Goal: Contribute content: Add original content to the website for others to see

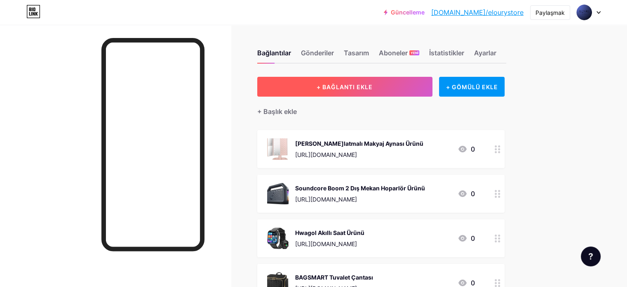
click at [408, 82] on button "+ BAĞLANTI EKLE" at bounding box center [344, 87] width 175 height 20
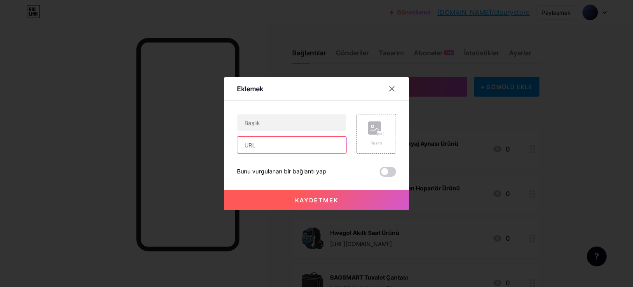
click at [257, 144] on input "text" at bounding box center [291, 144] width 109 height 16
paste input "[URL][DOMAIN_NAME]"
type input "[URL][DOMAIN_NAME]"
click at [362, 126] on div "Resim" at bounding box center [377, 134] width 40 height 40
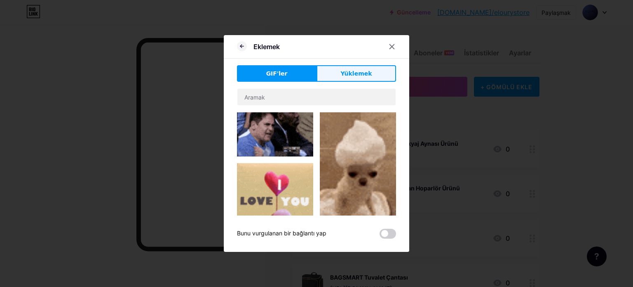
click at [356, 68] on button "Yüklemek" at bounding box center [357, 73] width 80 height 16
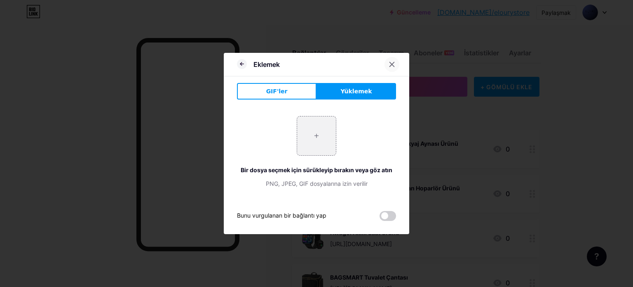
click at [388, 57] on div at bounding box center [392, 64] width 15 height 15
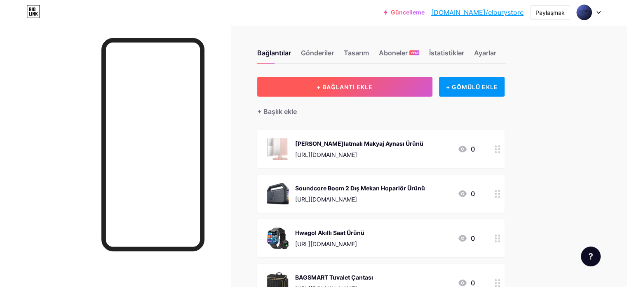
click at [428, 86] on button "+ BAĞLANTI EKLE" at bounding box center [344, 87] width 175 height 20
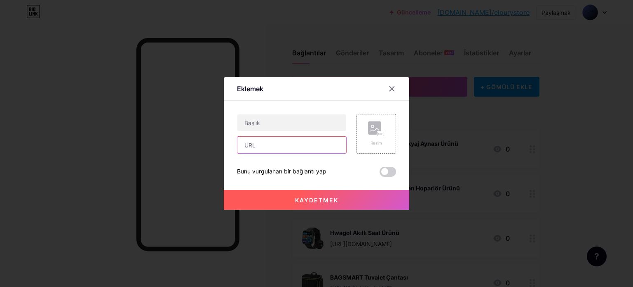
click at [319, 153] on div "Resim Bunu vurgulanan bir bağlantı yap Kaydetmek" at bounding box center [316, 145] width 159 height 63
paste input "[URL][DOMAIN_NAME]"
type input "[URL][DOMAIN_NAME]"
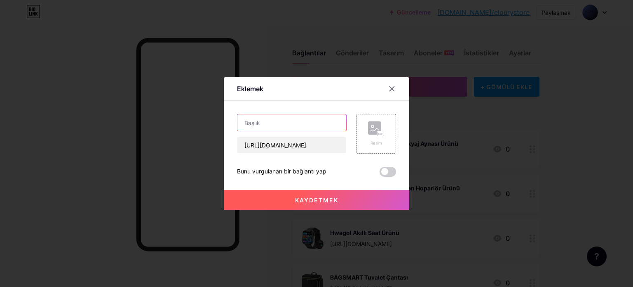
click at [301, 123] on input "text" at bounding box center [291, 122] width 109 height 16
click at [357, 142] on div "Resim" at bounding box center [377, 134] width 40 height 40
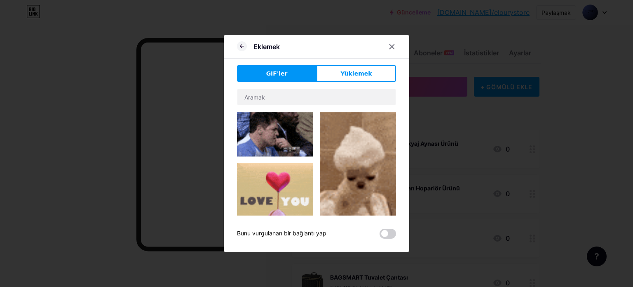
click at [369, 70] on button "Yüklemek" at bounding box center [357, 73] width 80 height 16
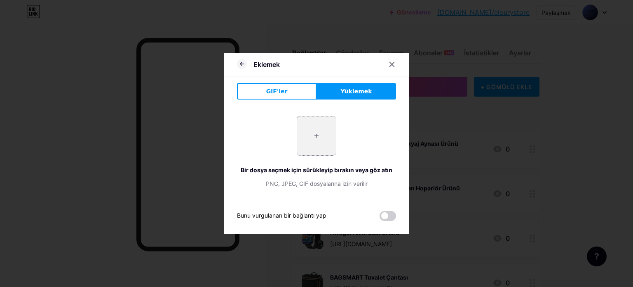
click at [322, 130] on input "file" at bounding box center [316, 135] width 39 height 39
type input "C:\fakepath\61dFG1ghkcL._AC_SL1500_.jpg"
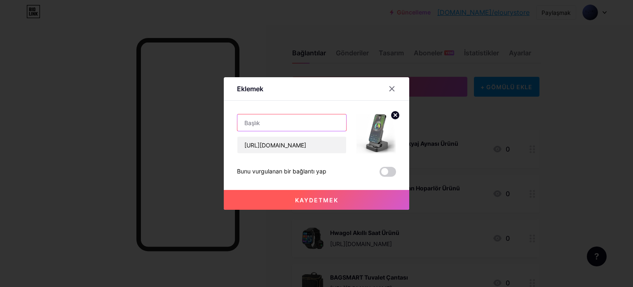
click at [281, 119] on input "text" at bounding box center [291, 122] width 109 height 16
paste input "Wireless Induction Bluetooth Speaker Stand"
type input "Wireless Induction Bluetooth Speaker Stand Product"
click at [361, 200] on button "Kaydetmek" at bounding box center [317, 200] width 186 height 20
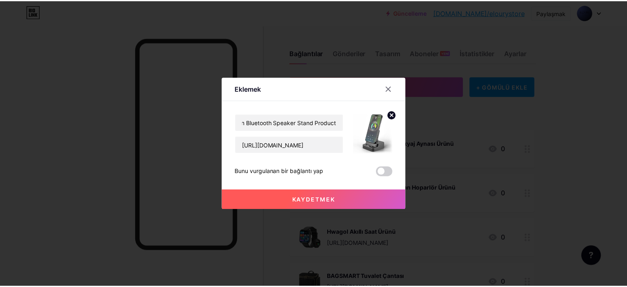
scroll to position [0, 0]
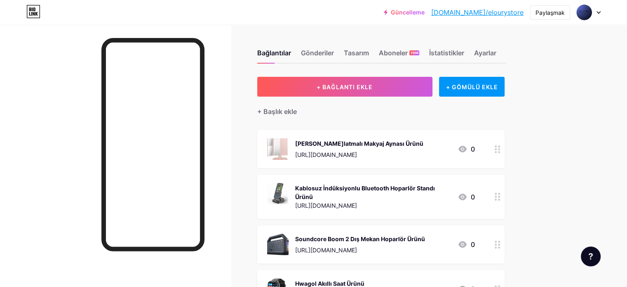
drag, startPoint x: 524, startPoint y: 193, endPoint x: 521, endPoint y: 146, distance: 47.1
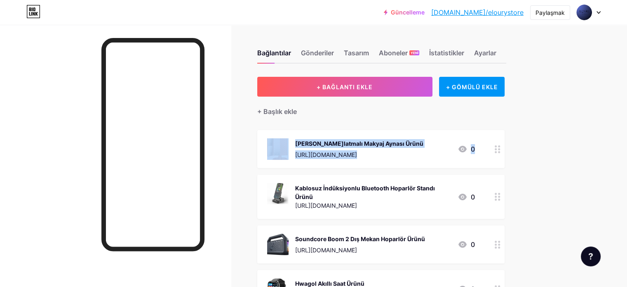
drag, startPoint x: 290, startPoint y: 195, endPoint x: 290, endPoint y: 148, distance: 47.0
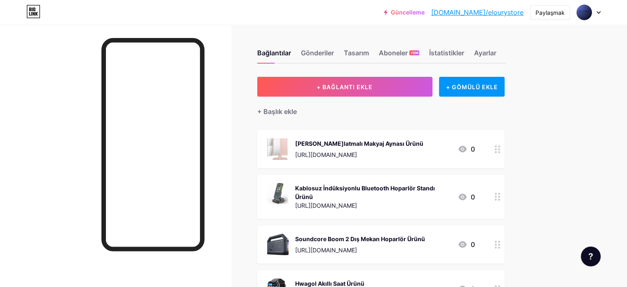
click at [292, 152] on div "[PERSON_NAME]latmalı Makyaj Aynası Ürünü [URL][DOMAIN_NAME] 0" at bounding box center [380, 149] width 247 height 38
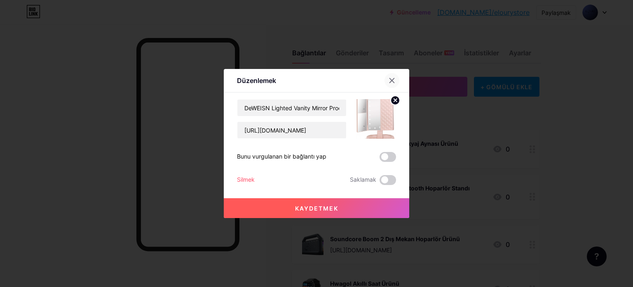
click at [394, 80] on div at bounding box center [392, 80] width 15 height 15
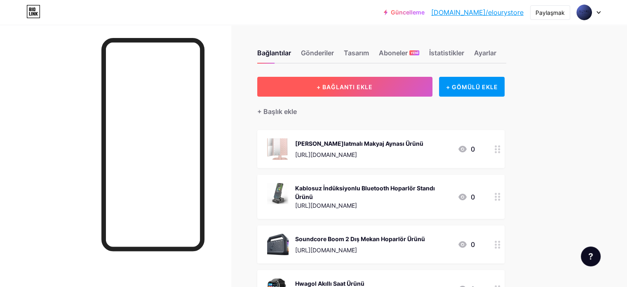
click at [387, 90] on button "+ BAĞLANTI EKLE" at bounding box center [344, 87] width 175 height 20
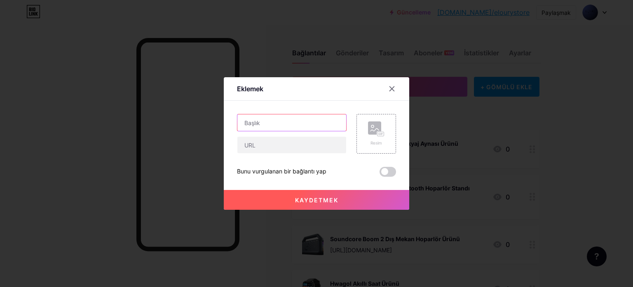
click at [275, 122] on input "text" at bounding box center [291, 122] width 109 height 16
paste input "Wireless Phone Speaker Stand"
type input "Wireless Phone Speaker Stand"
click at [387, 93] on div at bounding box center [392, 88] width 15 height 15
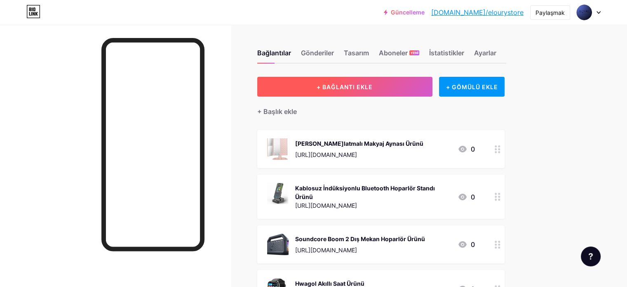
click at [373, 87] on font "+ BAĞLANTI EKLE" at bounding box center [345, 86] width 56 height 7
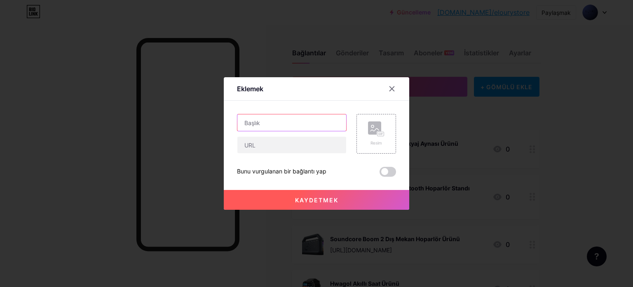
click at [294, 123] on input "text" at bounding box center [291, 122] width 109 height 16
paste input "Wireless Phone Speaker Stand"
type input "Wireless Phone Speaker Stand Product"
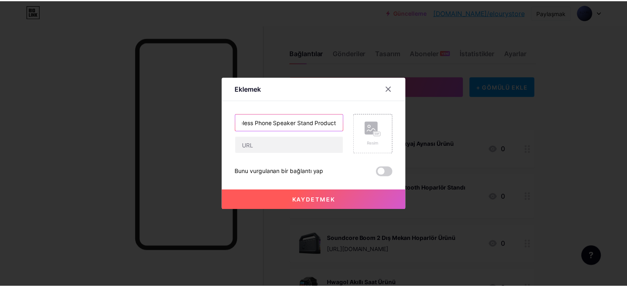
scroll to position [0, 0]
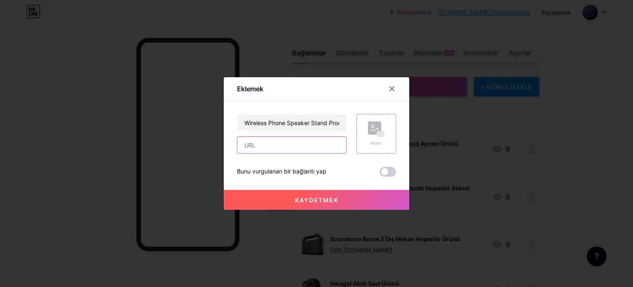
drag, startPoint x: 312, startPoint y: 140, endPoint x: 308, endPoint y: 145, distance: 5.6
click at [310, 141] on input "text" at bounding box center [291, 144] width 109 height 16
click at [317, 145] on input "text" at bounding box center [291, 144] width 109 height 16
paste input "[URL][DOMAIN_NAME]"
type input "[URL][DOMAIN_NAME]"
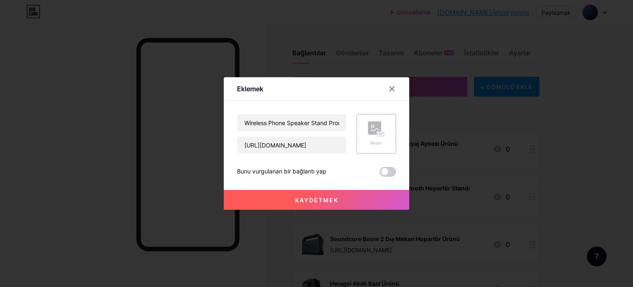
click at [368, 121] on div "Resim" at bounding box center [377, 134] width 40 height 40
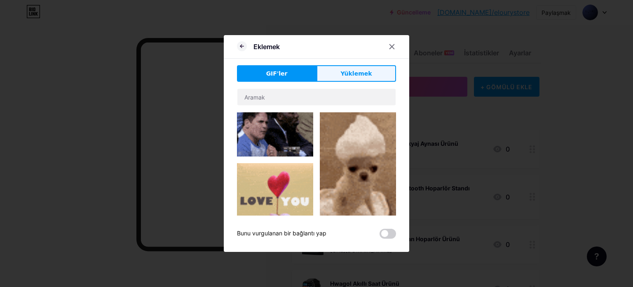
click at [358, 74] on font "Yüklemek" at bounding box center [356, 73] width 31 height 7
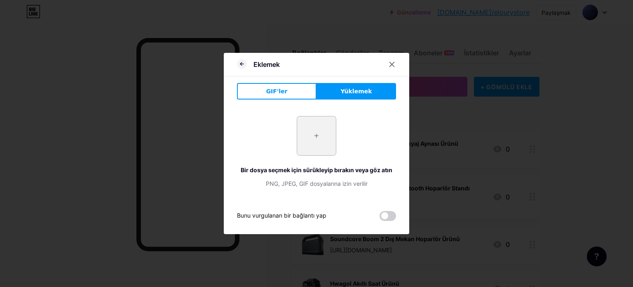
click at [310, 133] on input "file" at bounding box center [316, 135] width 39 height 39
type input "C:\fakepath\61bzGSNuWwL._AC_SL1500_.jpg"
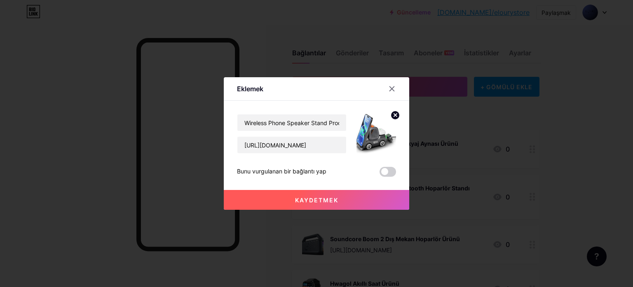
click at [335, 196] on font "Kaydetmek" at bounding box center [316, 199] width 43 height 7
